Goal: Transaction & Acquisition: Obtain resource

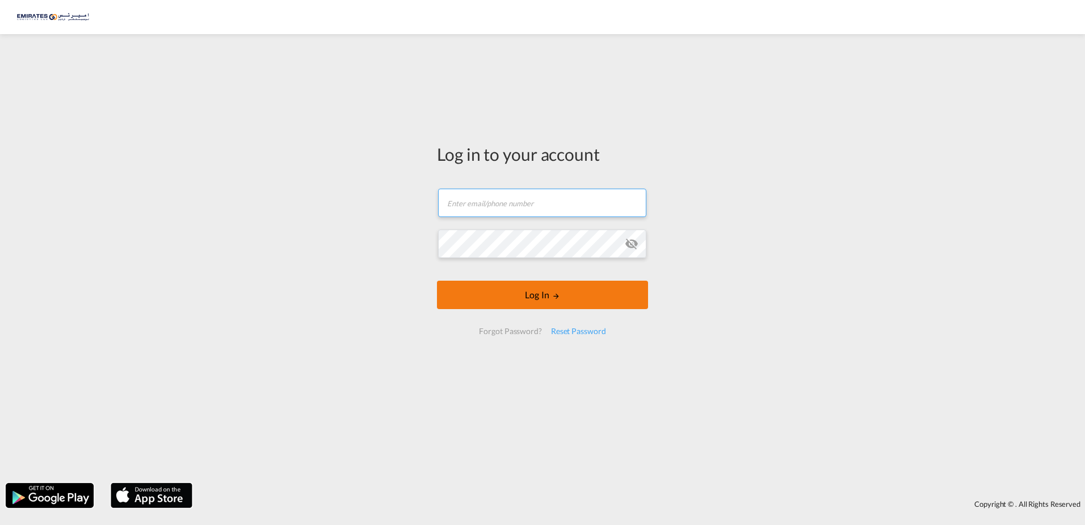
type input "[EMAIL_ADDRESS][DOMAIN_NAME]"
click at [548, 297] on button "Log In" at bounding box center [542, 294] width 211 height 28
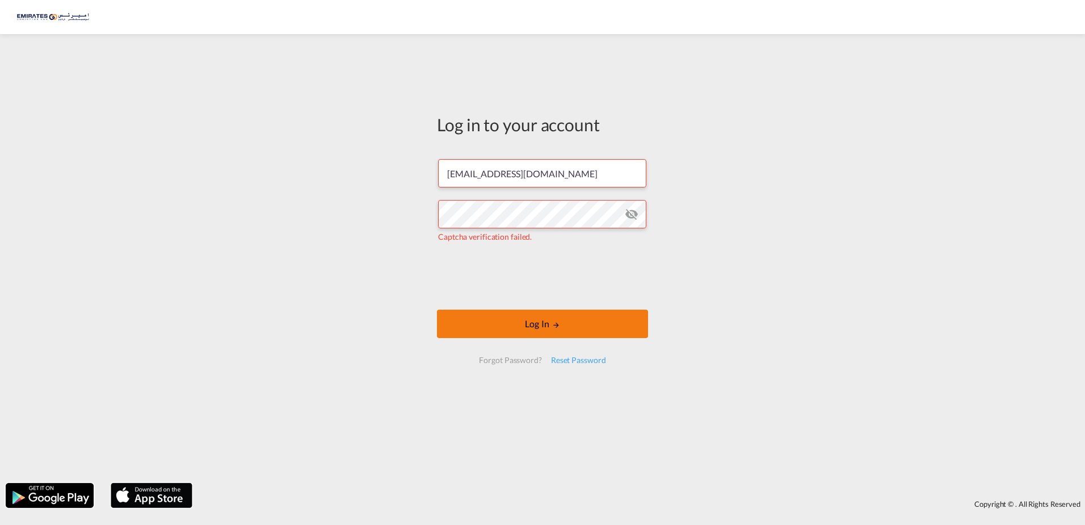
click at [563, 321] on button "Log In" at bounding box center [542, 323] width 211 height 28
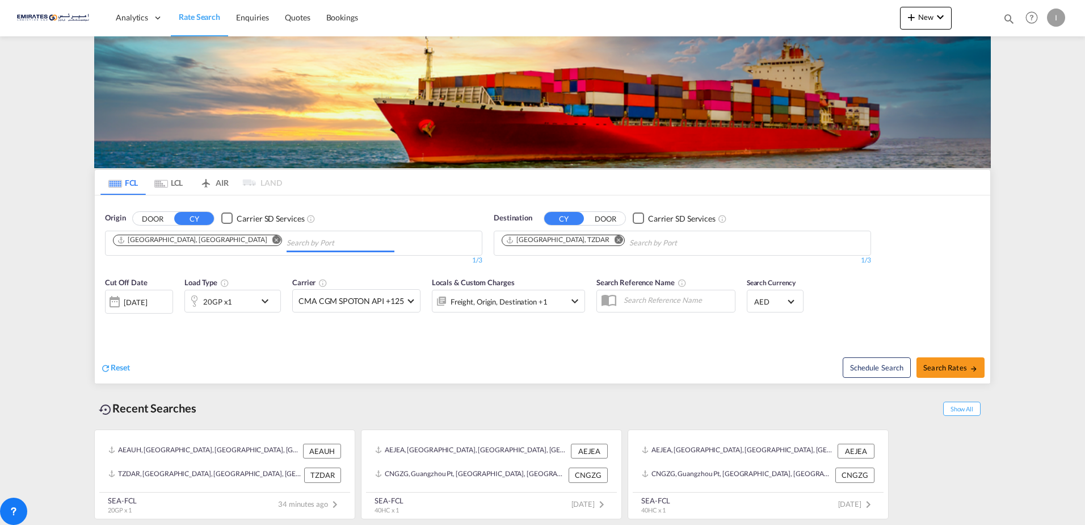
click at [287, 235] on input "Chips input." at bounding box center [341, 243] width 108 height 18
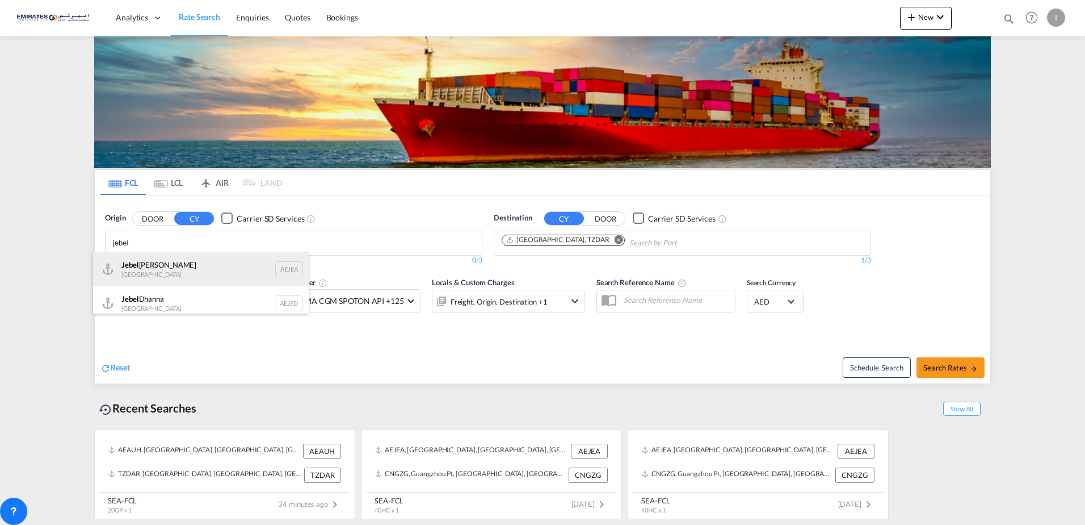
type input "jebel"
click at [161, 263] on div "[GEOGRAPHIC_DATA] AEJEA" at bounding box center [201, 269] width 216 height 34
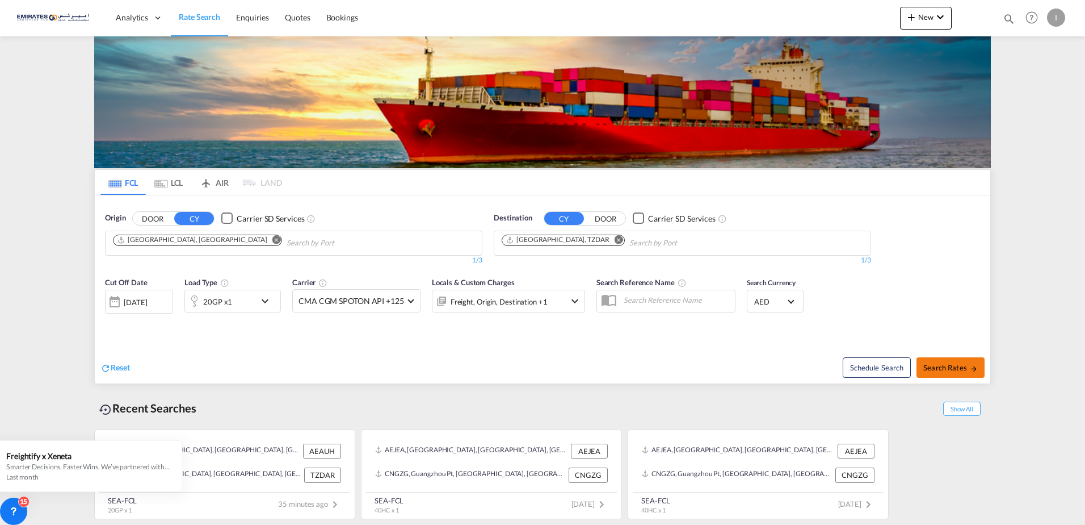
click at [958, 371] on span "Search Rates" at bounding box center [951, 367] width 54 height 9
type input "AEJEA to TZDAR / [DATE]"
